Goal: Information Seeking & Learning: Compare options

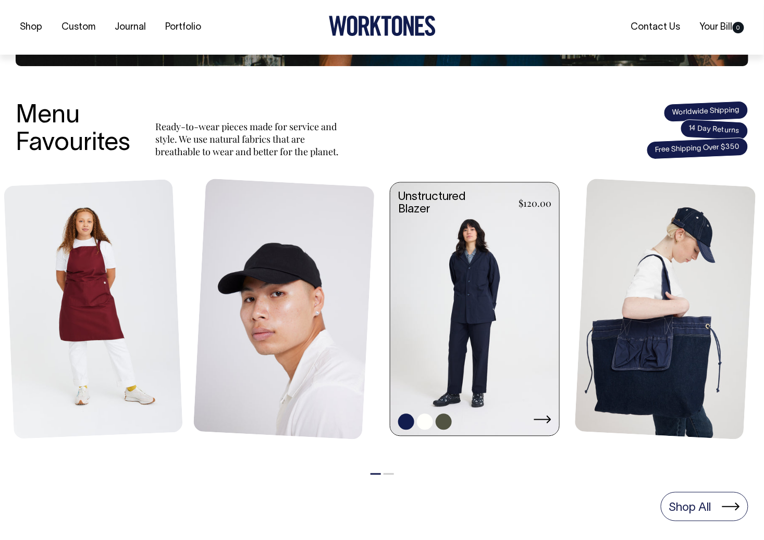
scroll to position [344, 0]
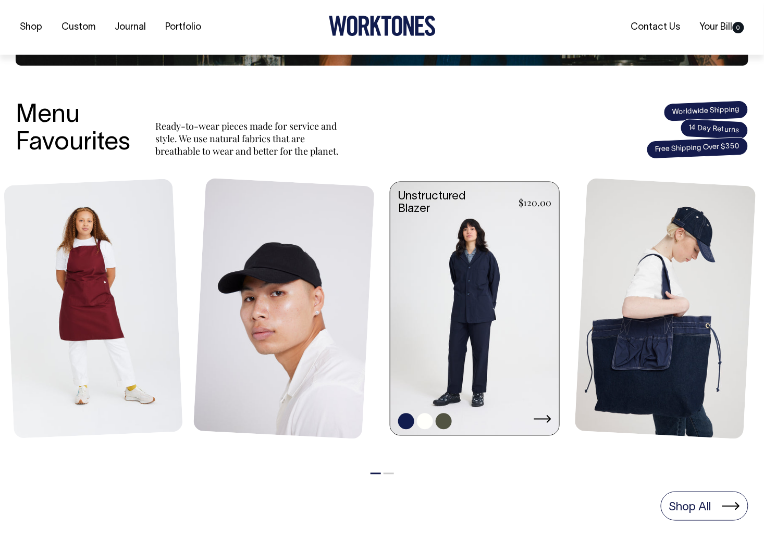
click at [459, 297] on link at bounding box center [474, 309] width 169 height 255
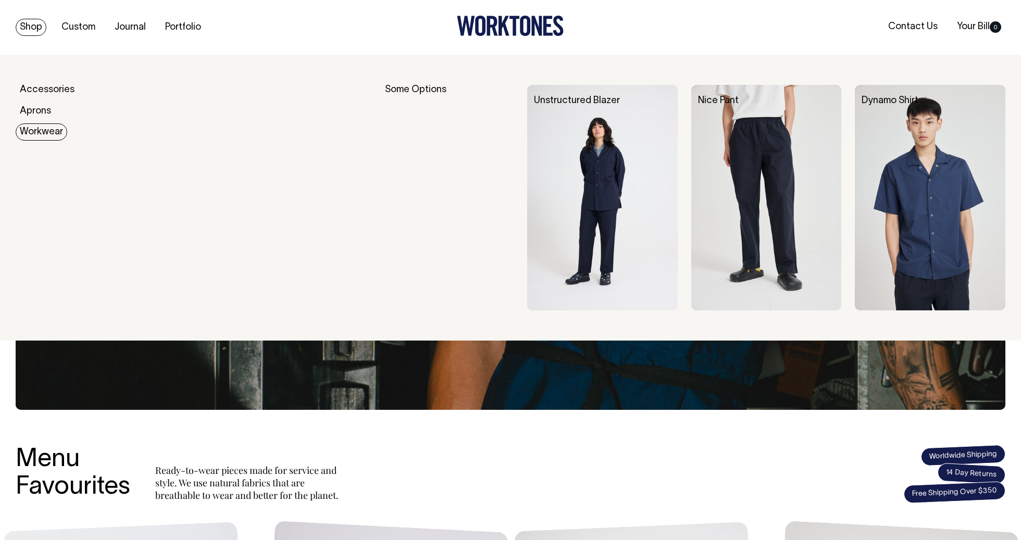
click at [40, 127] on link "Workwear" at bounding box center [42, 131] width 52 height 17
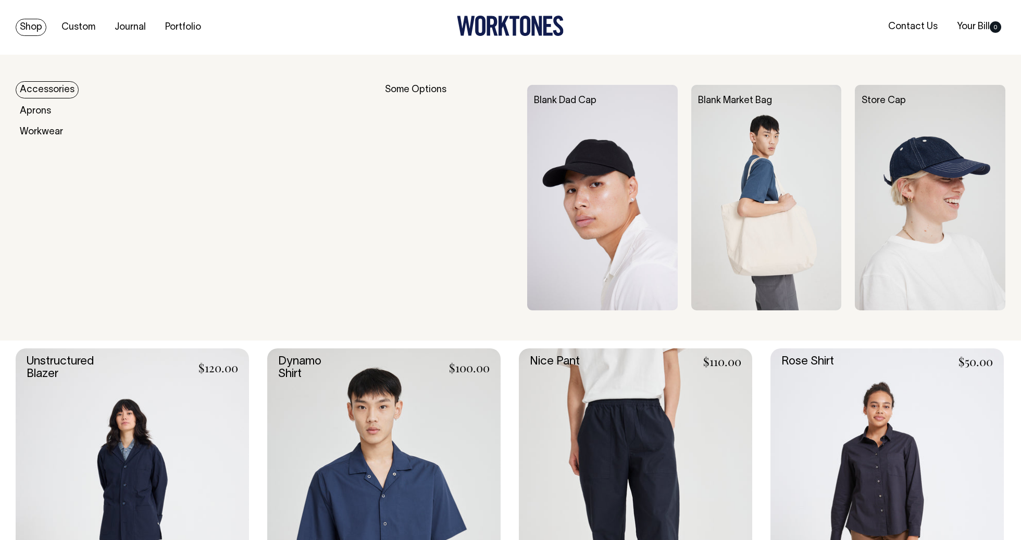
click at [43, 82] on link "Accessories" at bounding box center [47, 89] width 63 height 17
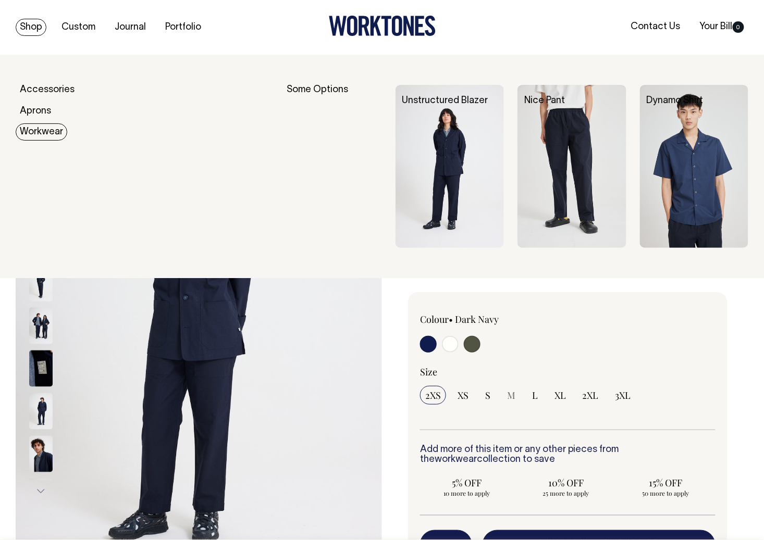
click at [32, 133] on link "Workwear" at bounding box center [42, 131] width 52 height 17
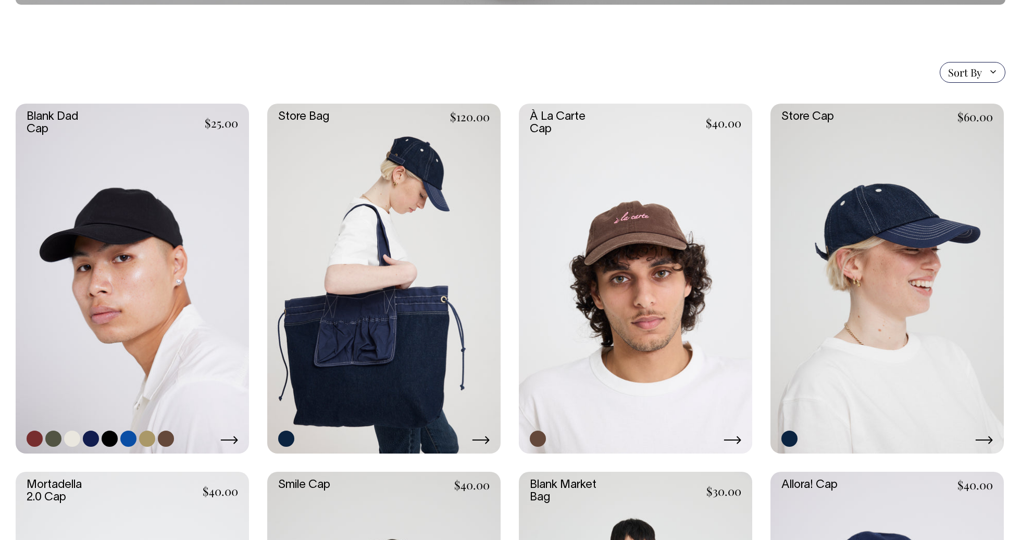
scroll to position [217, 0]
click at [153, 255] on link at bounding box center [132, 278] width 233 height 350
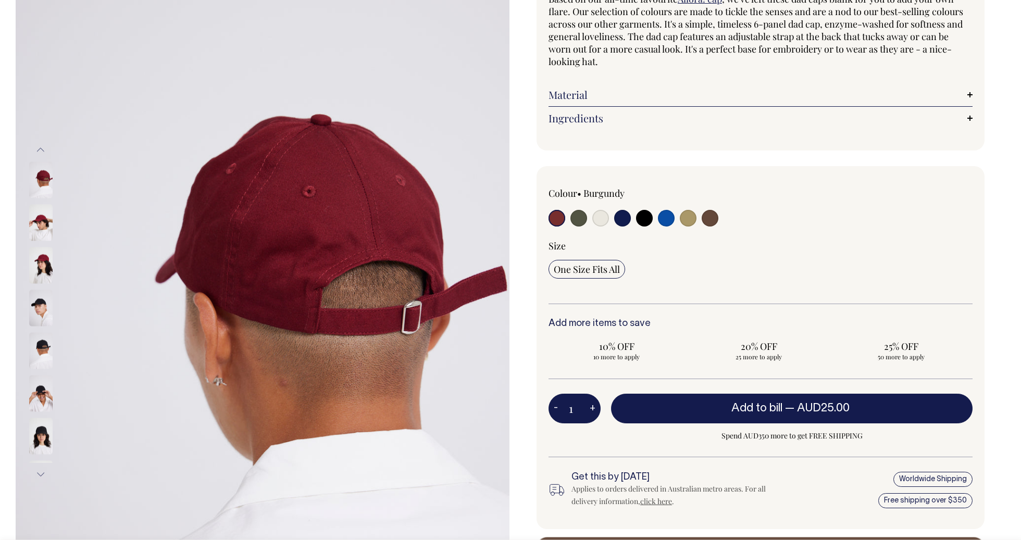
scroll to position [115, 0]
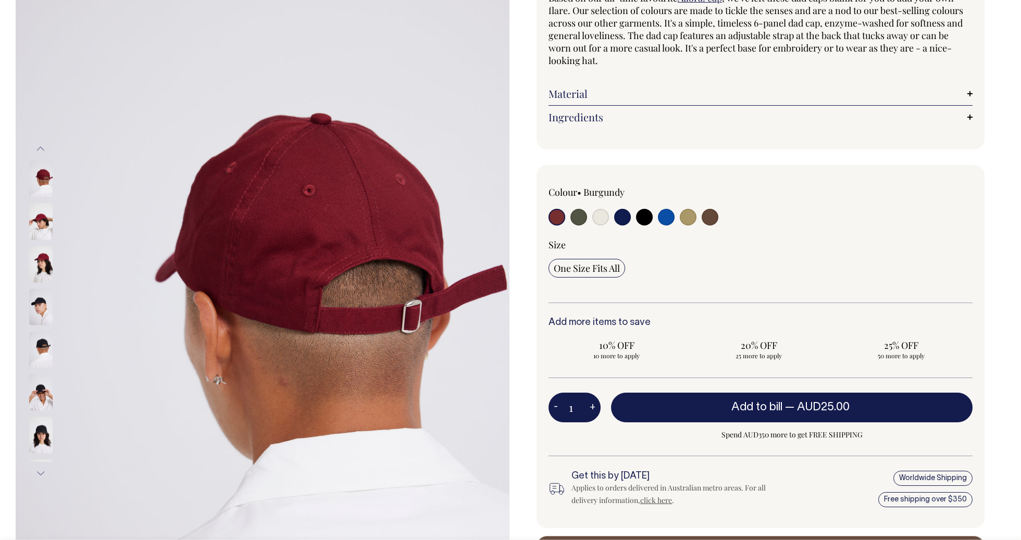
click at [630, 218] on input "radio" at bounding box center [622, 217] width 17 height 17
radio input "true"
select select "Dark Navy"
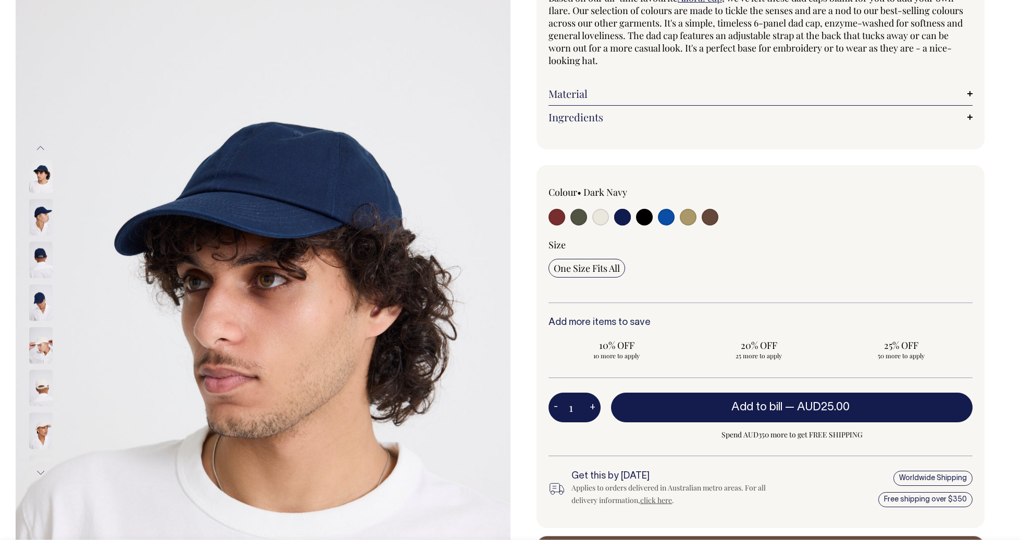
click at [645, 219] on input "radio" at bounding box center [644, 217] width 17 height 17
radio input "true"
select select "Black"
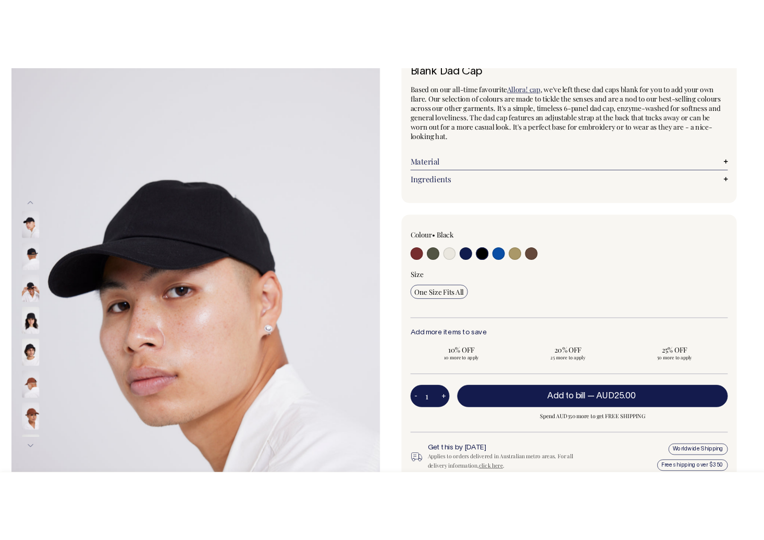
scroll to position [83, 0]
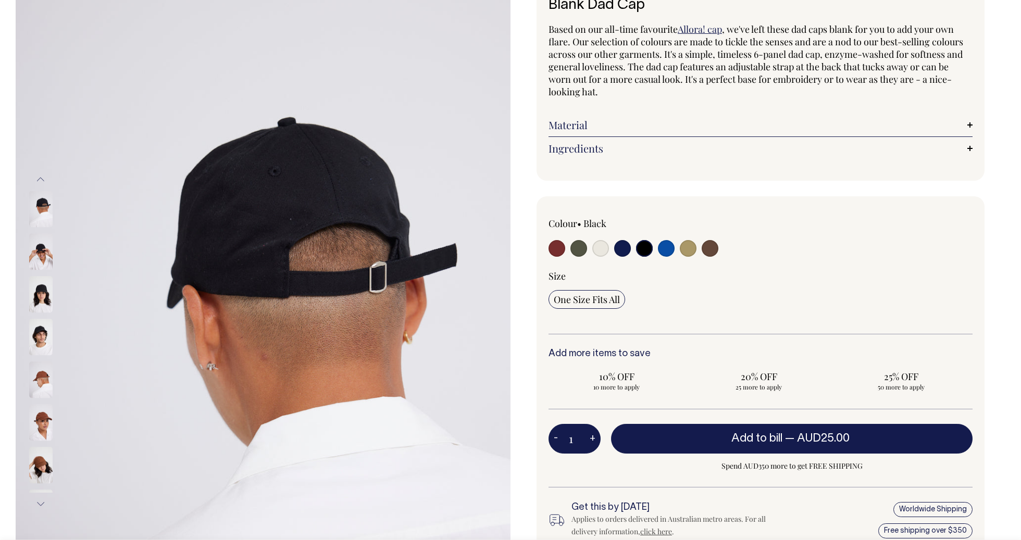
click at [559, 251] on input "radio" at bounding box center [557, 248] width 17 height 17
radio input "true"
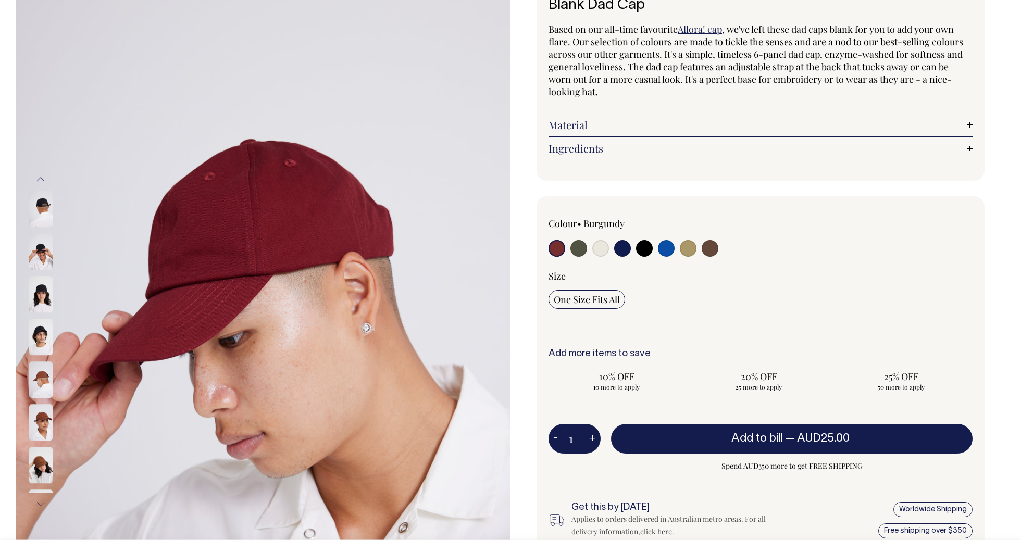
radio input "true"
select select "Burgundy"
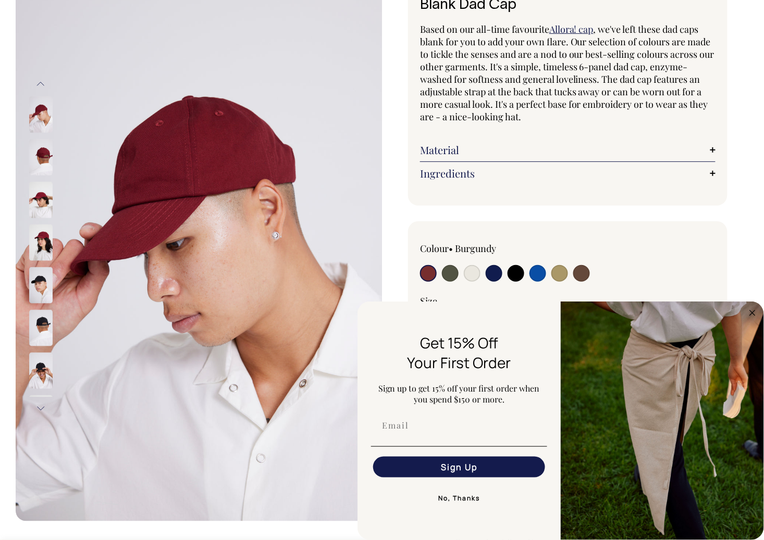
click at [452, 275] on input "radio" at bounding box center [450, 273] width 17 height 17
radio input "true"
select select "Olive"
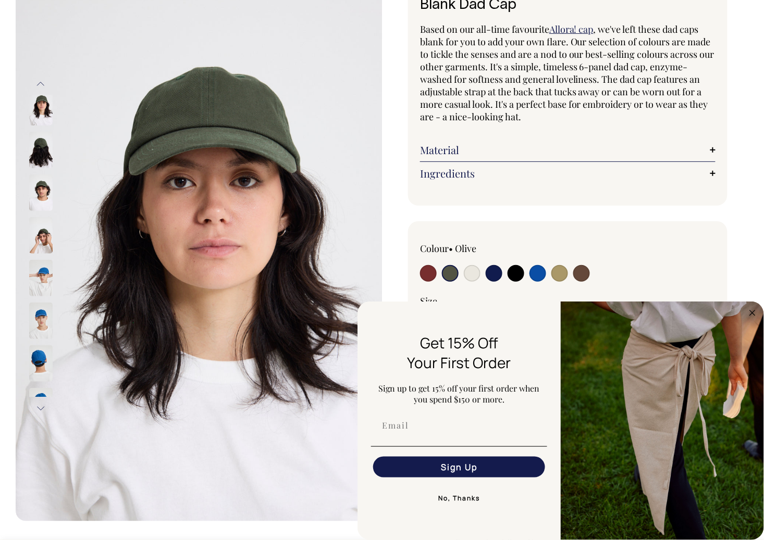
click at [492, 272] on input "radio" at bounding box center [494, 273] width 17 height 17
radio input "true"
select select "Dark Navy"
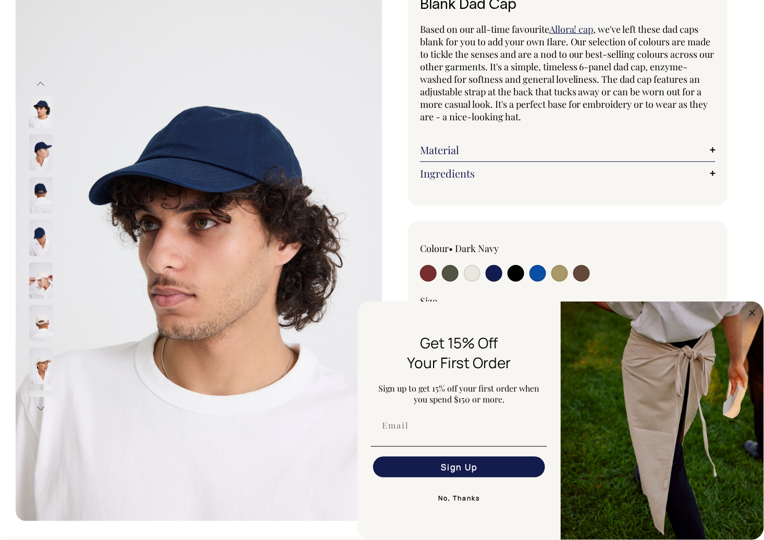
click at [535, 276] on input "radio" at bounding box center [537, 273] width 17 height 17
radio input "true"
select select "Worker Blue"
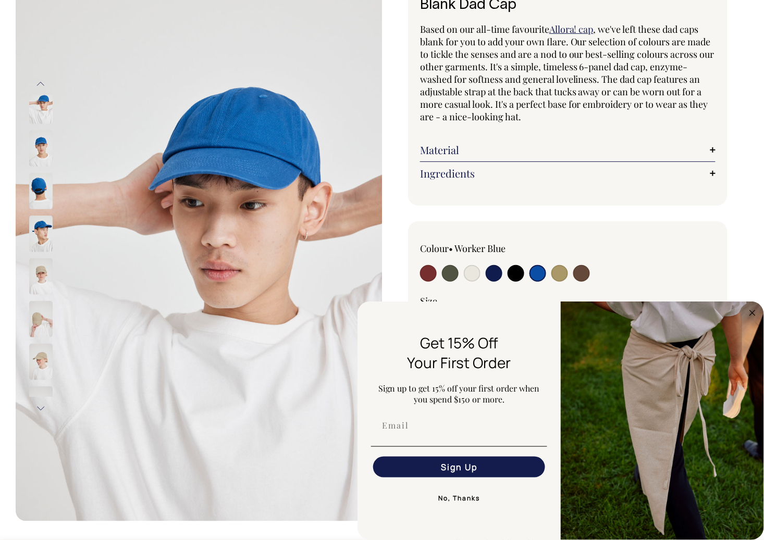
click at [559, 279] on input "radio" at bounding box center [559, 273] width 17 height 17
radio input "true"
select select "Washed Khaki"
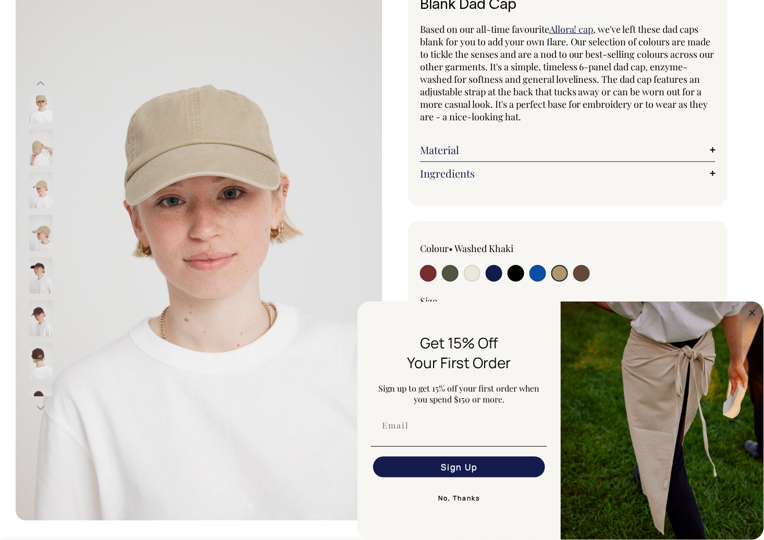
click at [586, 273] on input "radio" at bounding box center [581, 273] width 17 height 17
radio input "true"
select select "Espresso"
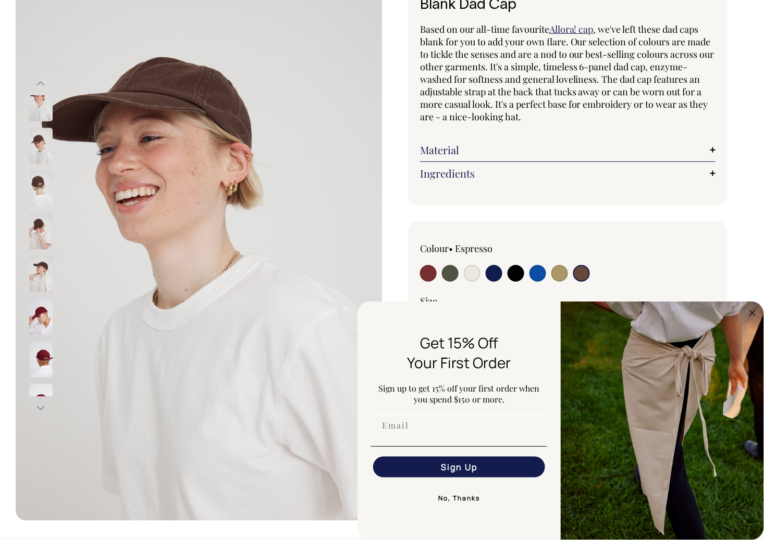
click at [472, 432] on input "Email" at bounding box center [459, 425] width 172 height 21
click at [444, 429] on input "Email" at bounding box center [459, 425] width 172 height 21
type input "sarah@sw-artconsulting.com"
click at [438, 472] on button "Sign Up" at bounding box center [459, 467] width 172 height 21
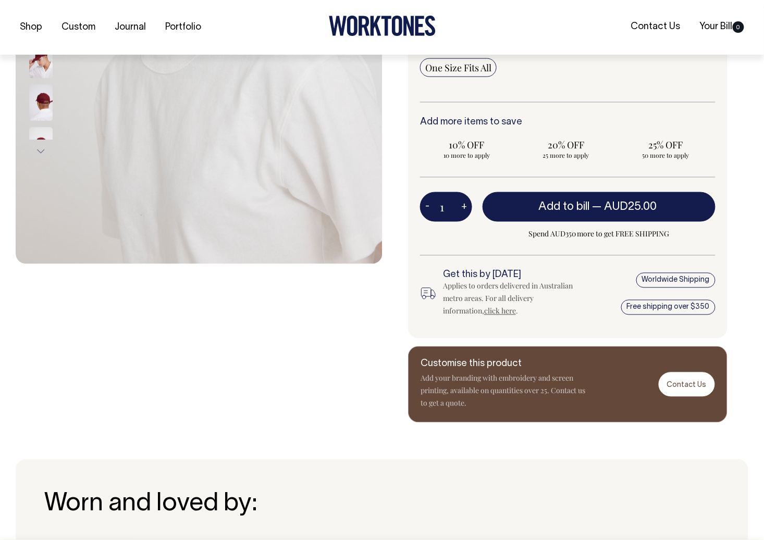
scroll to position [341, 0]
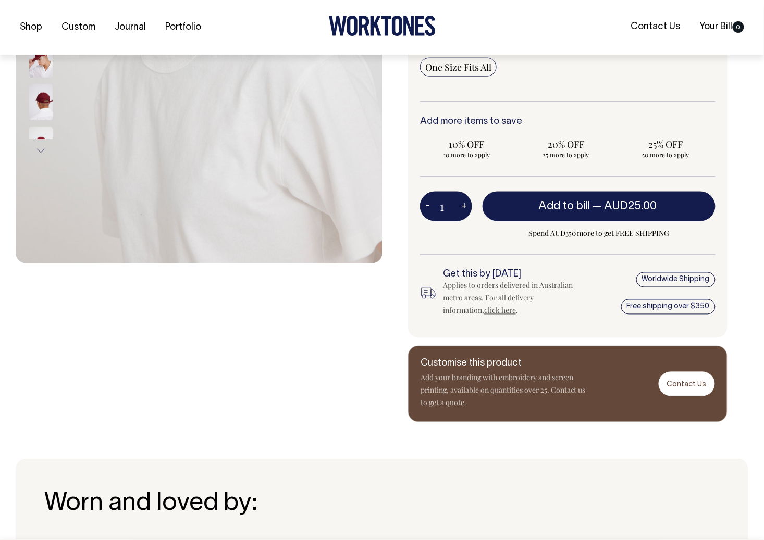
click at [588, 390] on div "Customise this product Add your branding with embroidery and screen printing, a…" at bounding box center [567, 384] width 319 height 77
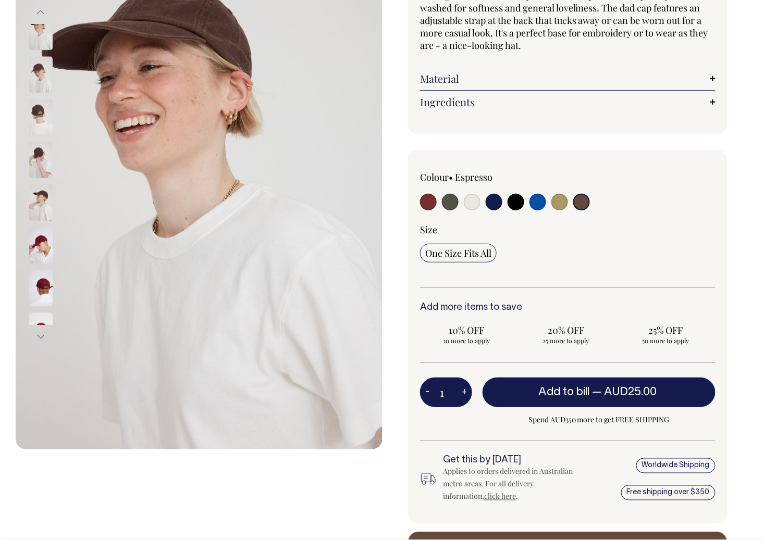
scroll to position [154, 0]
click at [537, 199] on input "radio" at bounding box center [537, 202] width 17 height 17
radio input "true"
select select "Worker Blue"
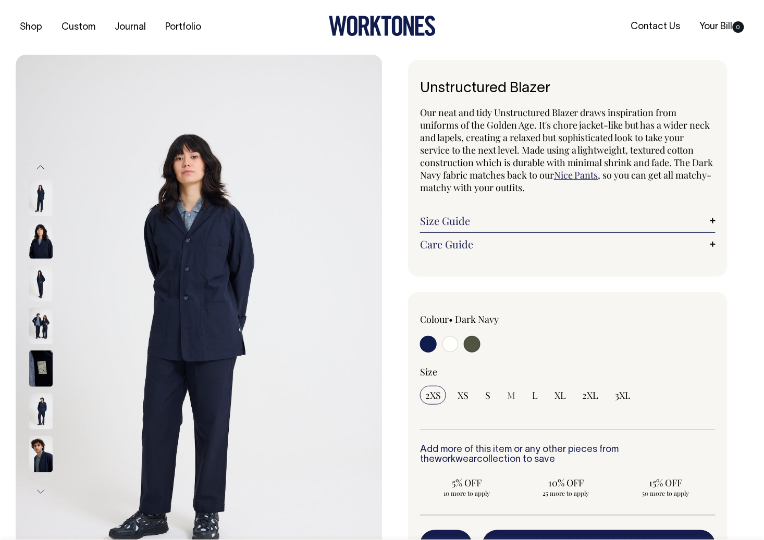
drag, startPoint x: 550, startPoint y: 88, endPoint x: 416, endPoint y: 84, distance: 134.5
click at [416, 84] on div "Unstructured Blazer Our neat and tidy Unstructured Blazer draws inspiration fro…" at bounding box center [567, 168] width 319 height 217
copy h1 "Unstructured Blazer"
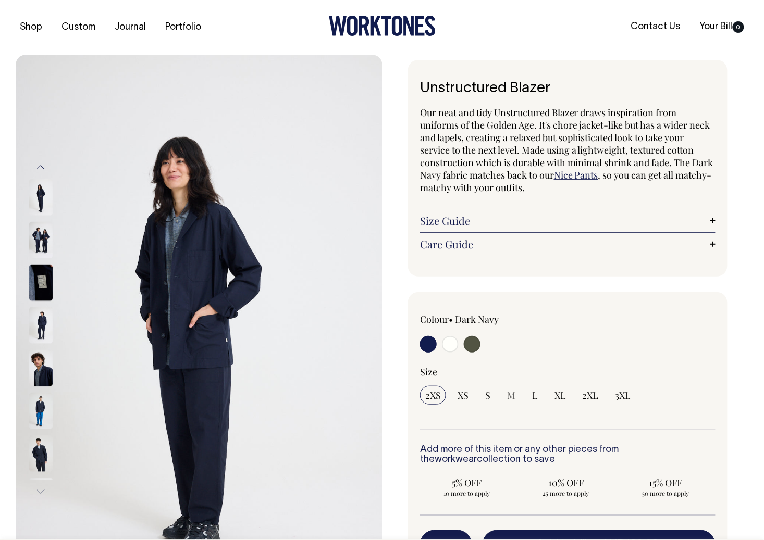
click at [31, 330] on img at bounding box center [40, 325] width 23 height 36
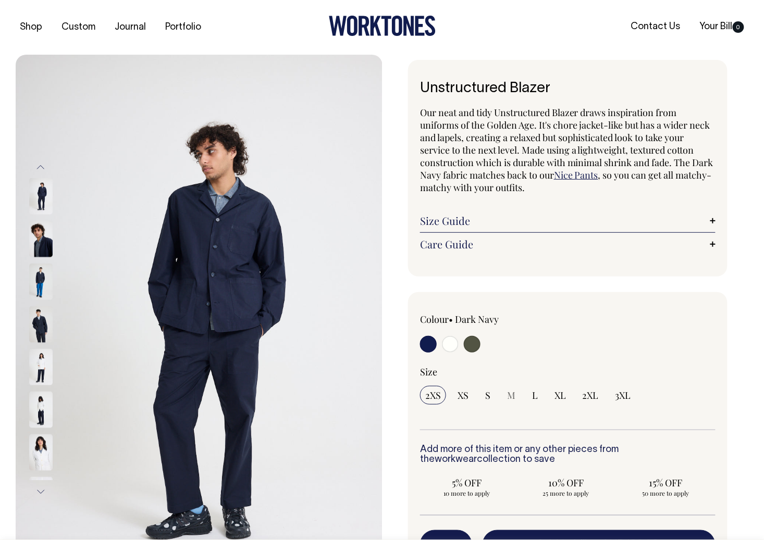
click at [422, 336] on label at bounding box center [428, 345] width 17 height 19
click at [422, 336] on input "radio" at bounding box center [428, 344] width 17 height 17
click at [448, 347] on input "radio" at bounding box center [450, 344] width 17 height 17
radio input "true"
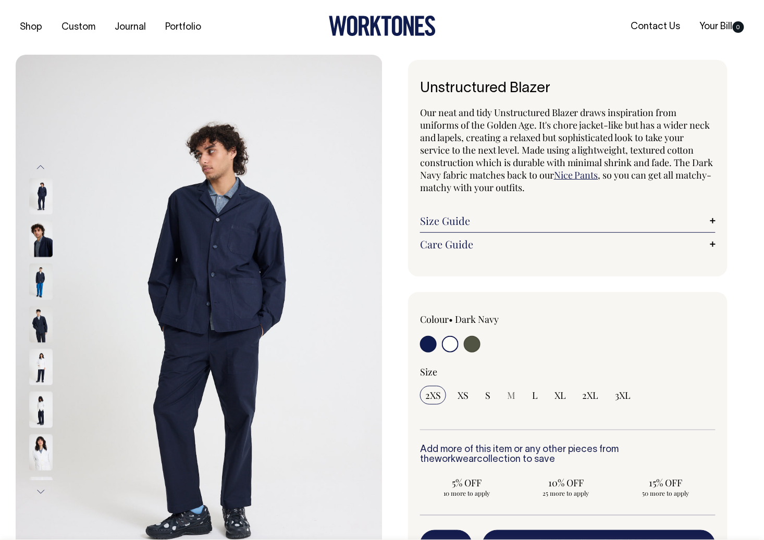
select select "Off-White"
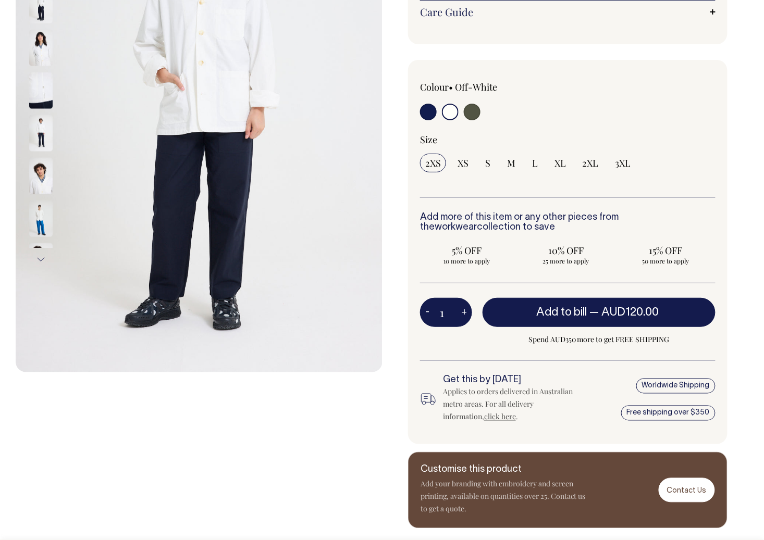
scroll to position [233, 0]
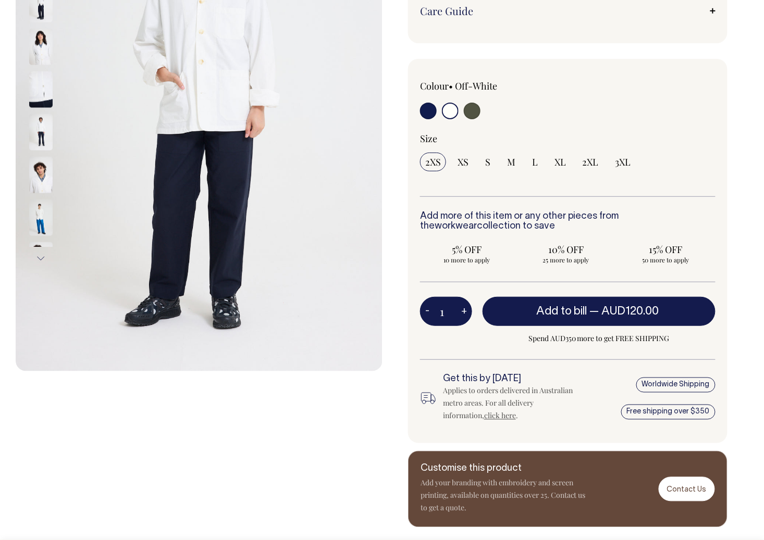
click at [57, 68] on div at bounding box center [55, 47] width 52 height 43
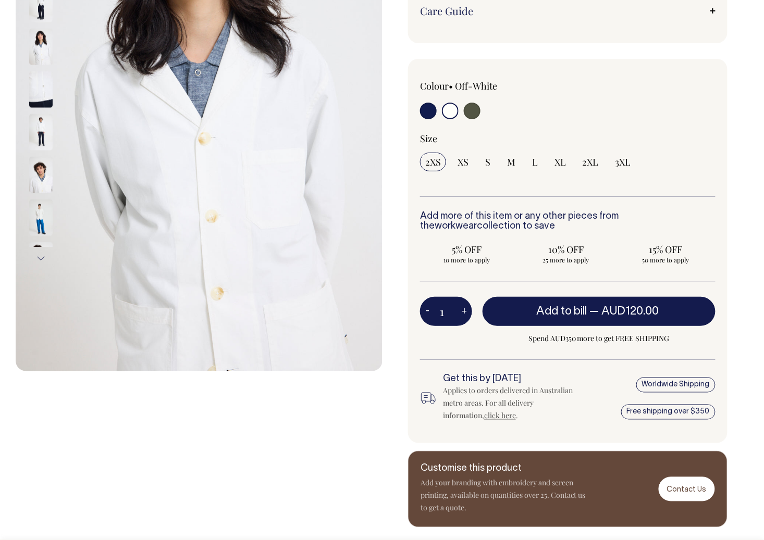
click at [38, 101] on div at bounding box center [55, 440] width 52 height 2369
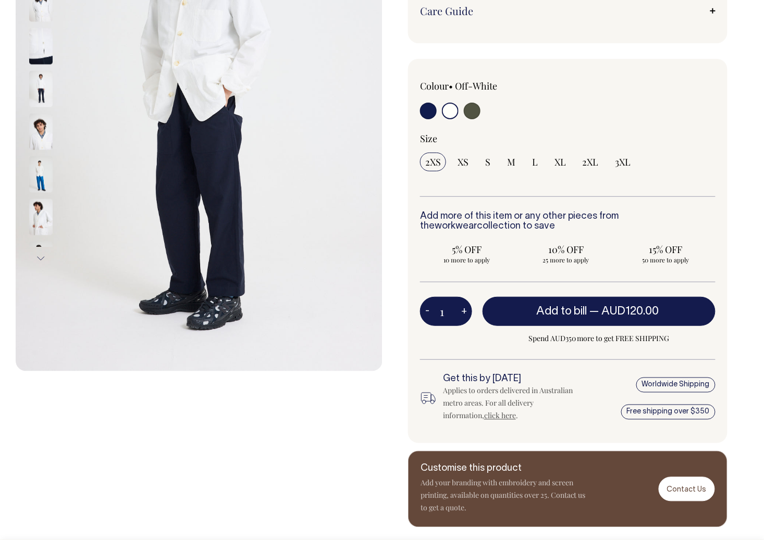
click at [46, 137] on img at bounding box center [40, 132] width 23 height 36
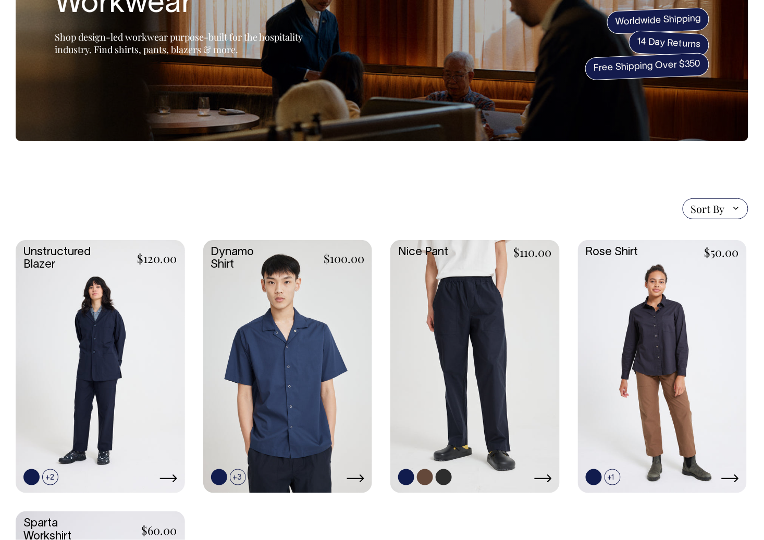
scroll to position [109, 0]
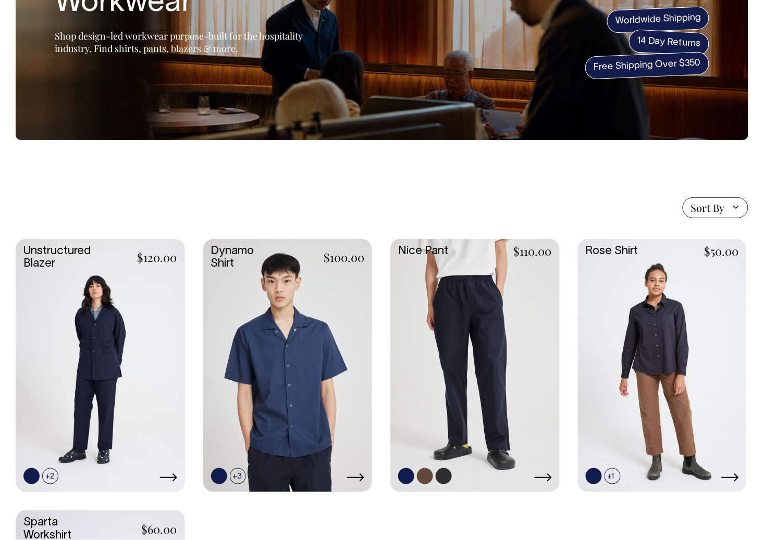
click at [462, 338] on link at bounding box center [474, 365] width 169 height 252
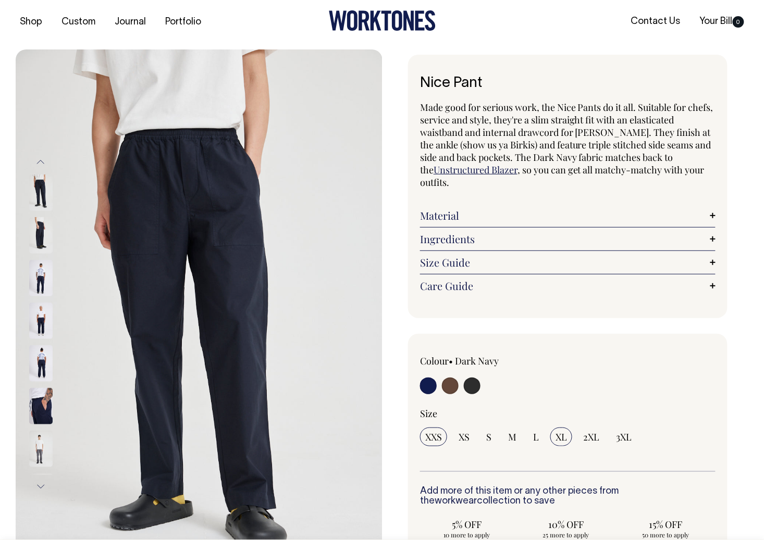
click at [563, 442] on input "XL" at bounding box center [561, 437] width 22 height 19
radio input "true"
select select "XL"
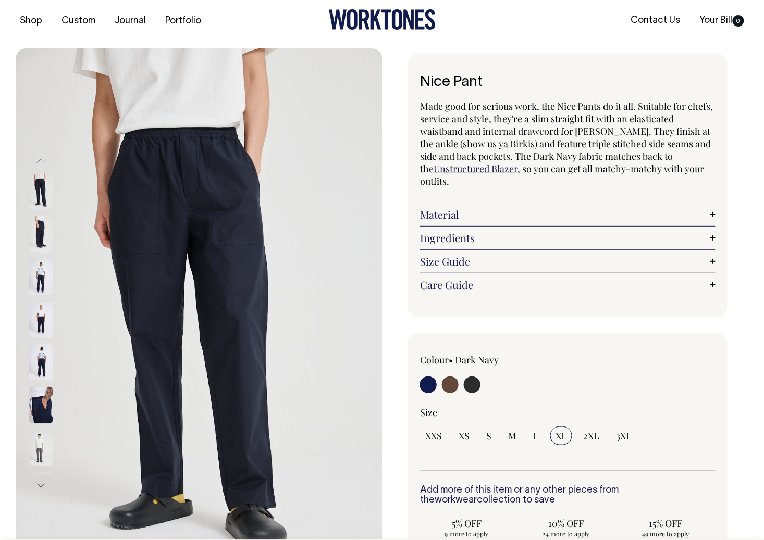
click at [36, 285] on img at bounding box center [40, 277] width 23 height 36
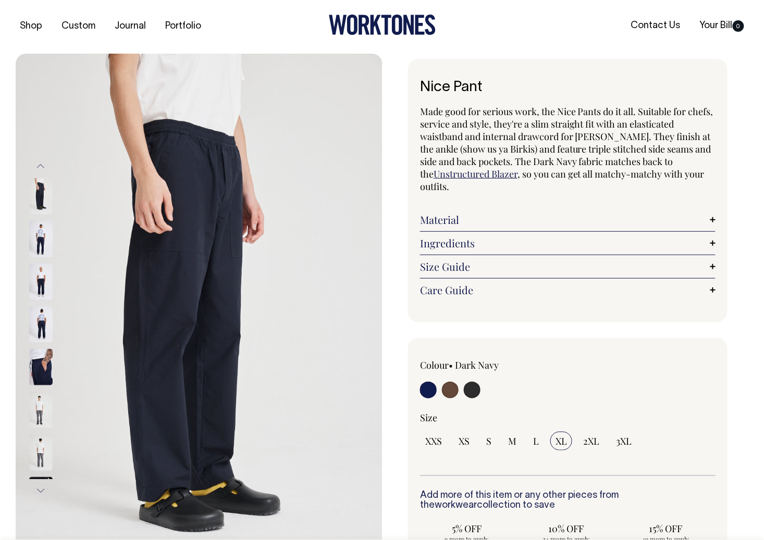
scroll to position [0, 0]
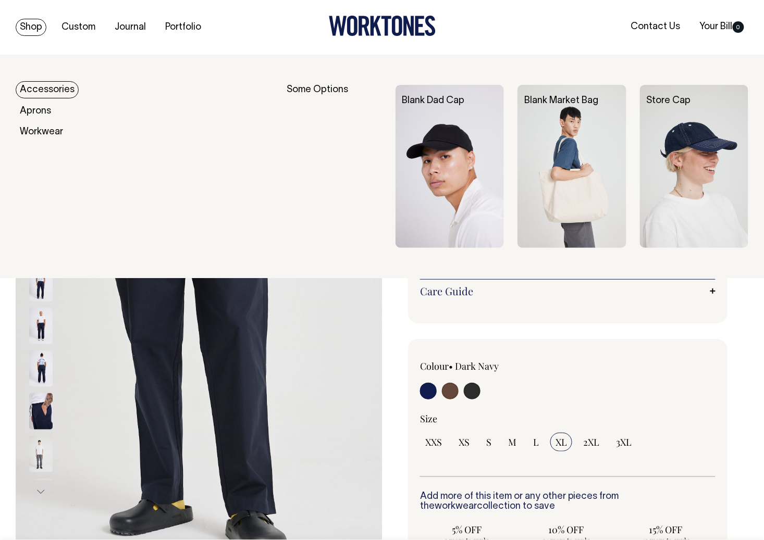
click at [449, 128] on img at bounding box center [450, 166] width 108 height 163
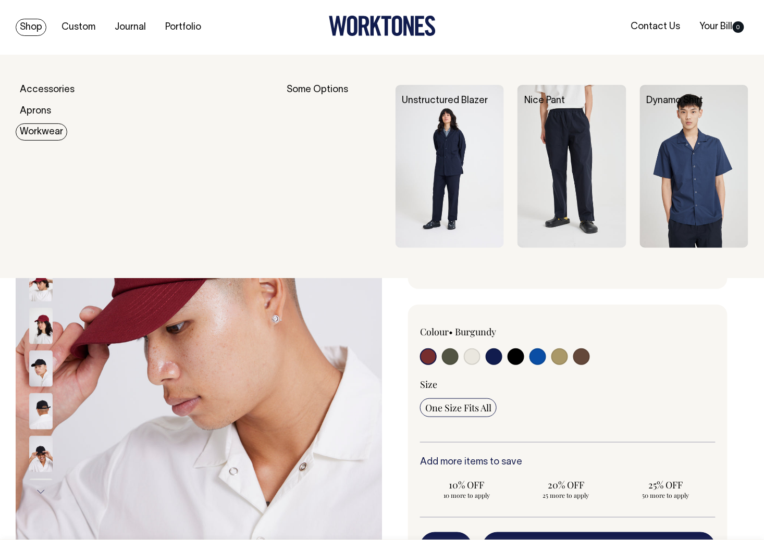
click at [35, 130] on link "Workwear" at bounding box center [42, 131] width 52 height 17
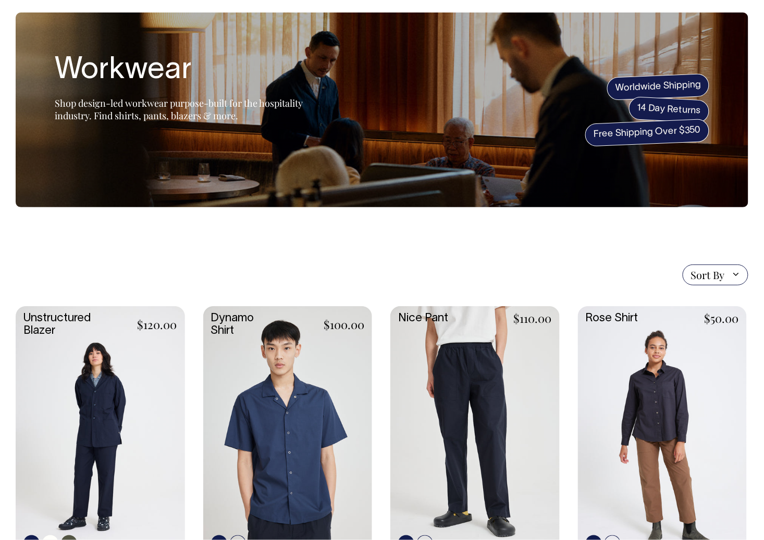
scroll to position [46, 0]
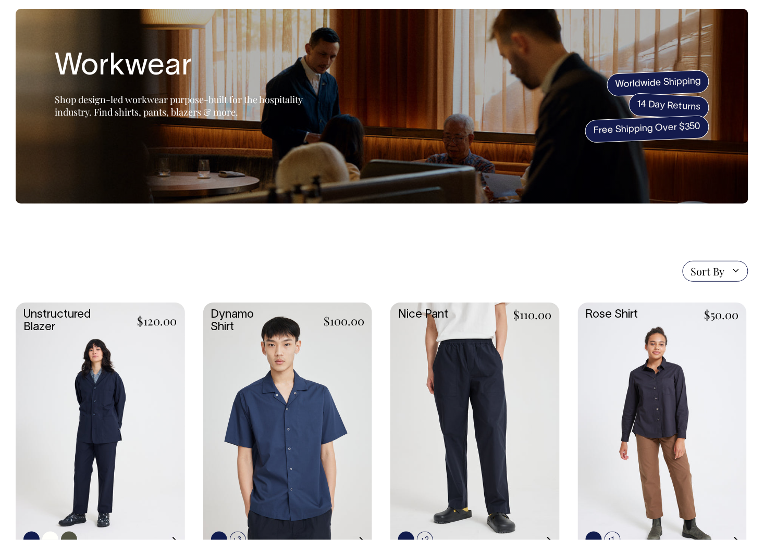
click at [127, 394] on link at bounding box center [100, 429] width 169 height 252
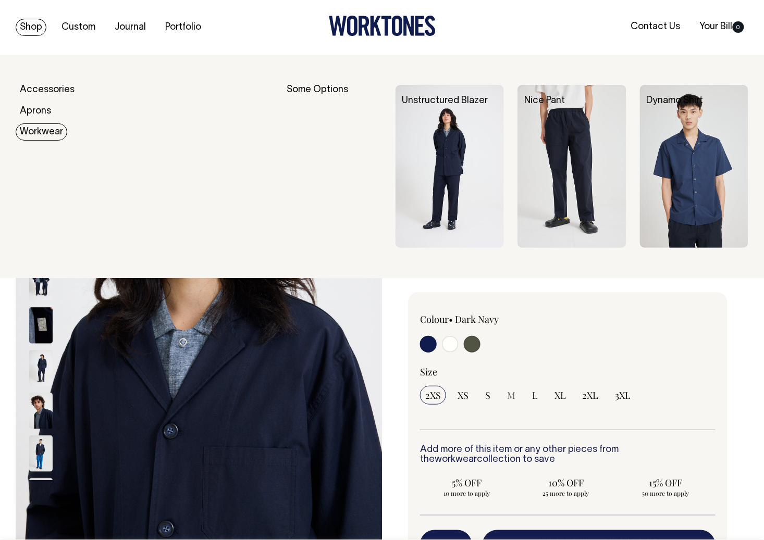
click at [582, 138] on img at bounding box center [571, 166] width 108 height 163
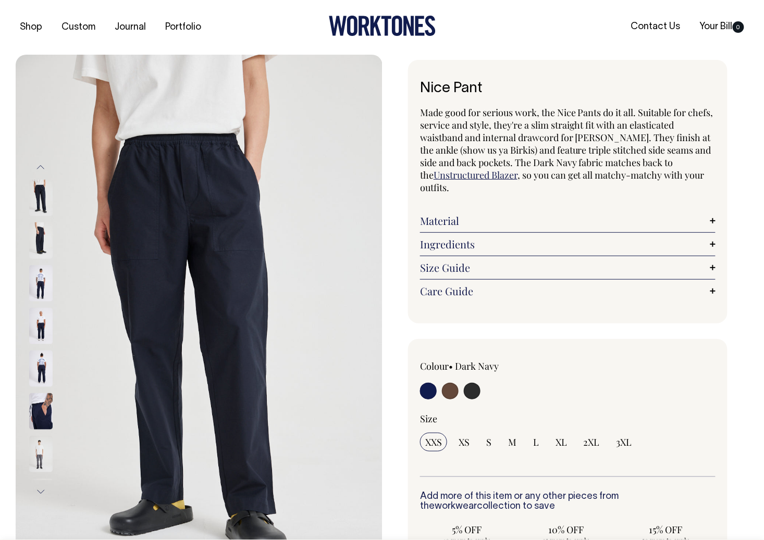
click at [204, 184] on img at bounding box center [199, 330] width 367 height 550
